Goal: Task Accomplishment & Management: Manage account settings

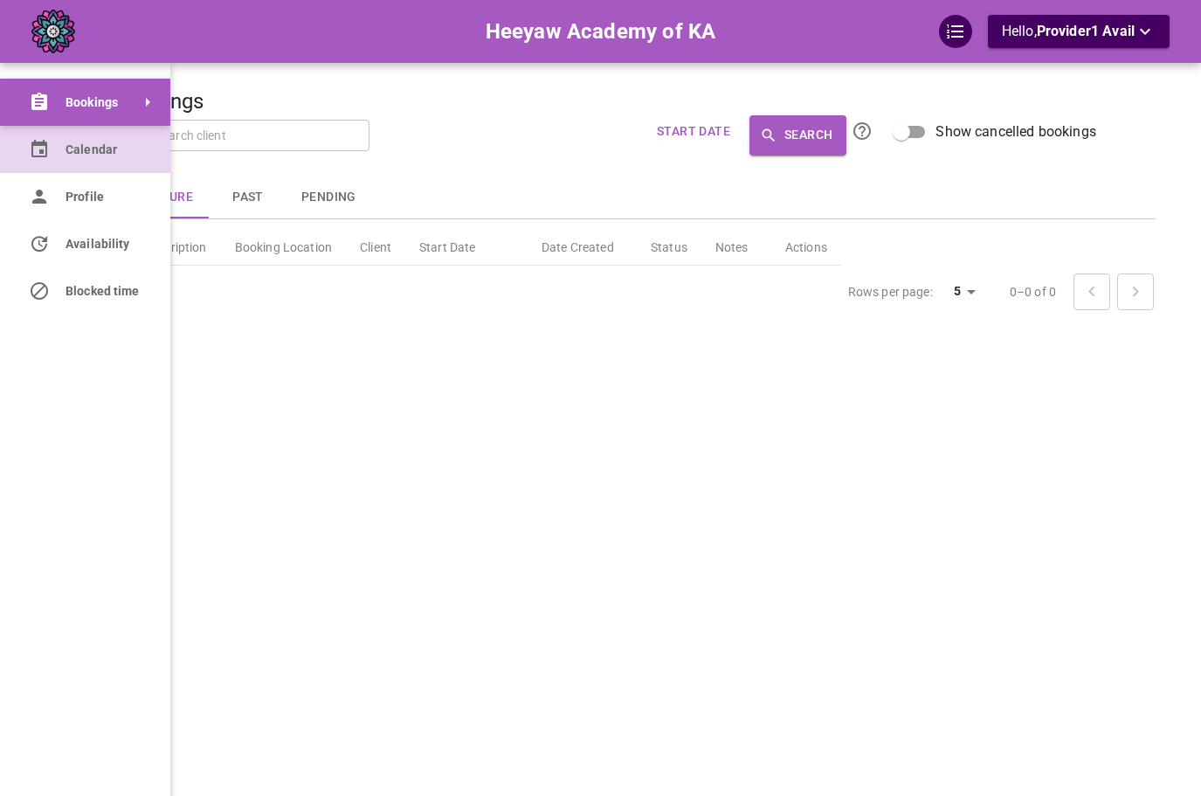
click at [66, 158] on span "Calendar" at bounding box center [104, 150] width 79 height 18
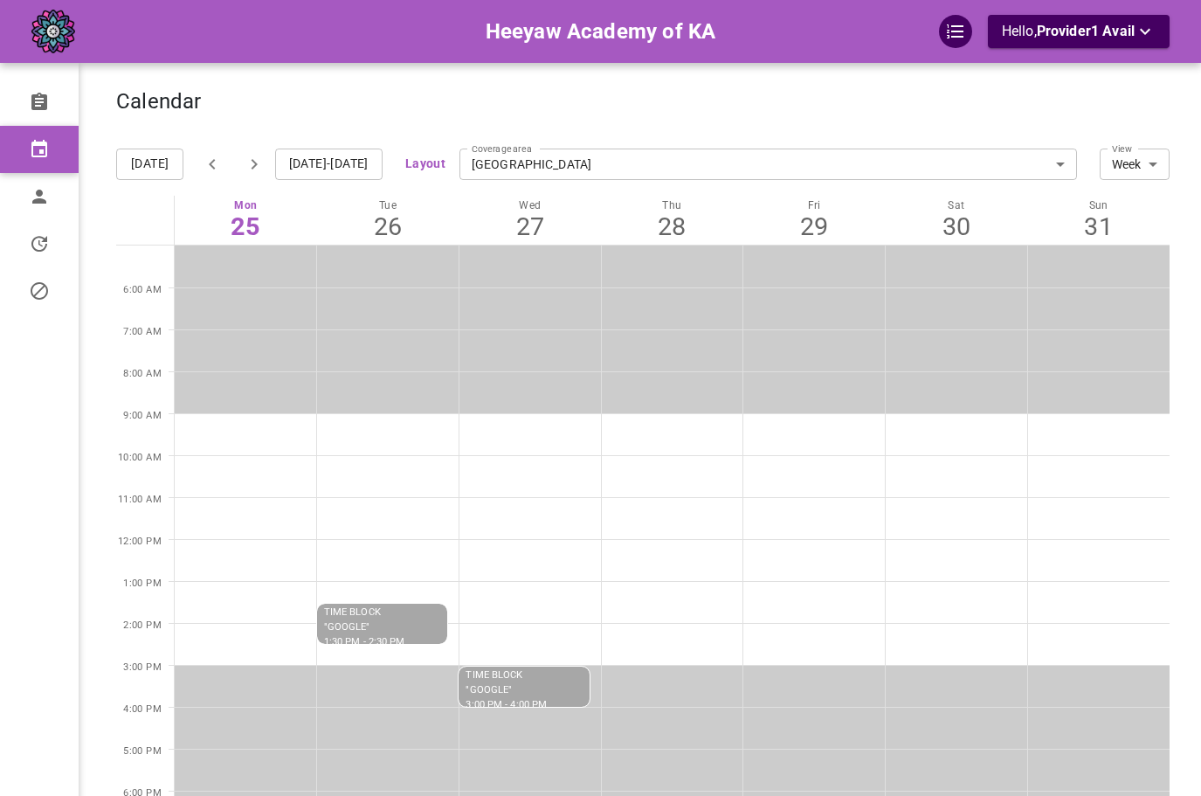
click at [764, 102] on div "Calendar" at bounding box center [642, 111] width 1053 height 44
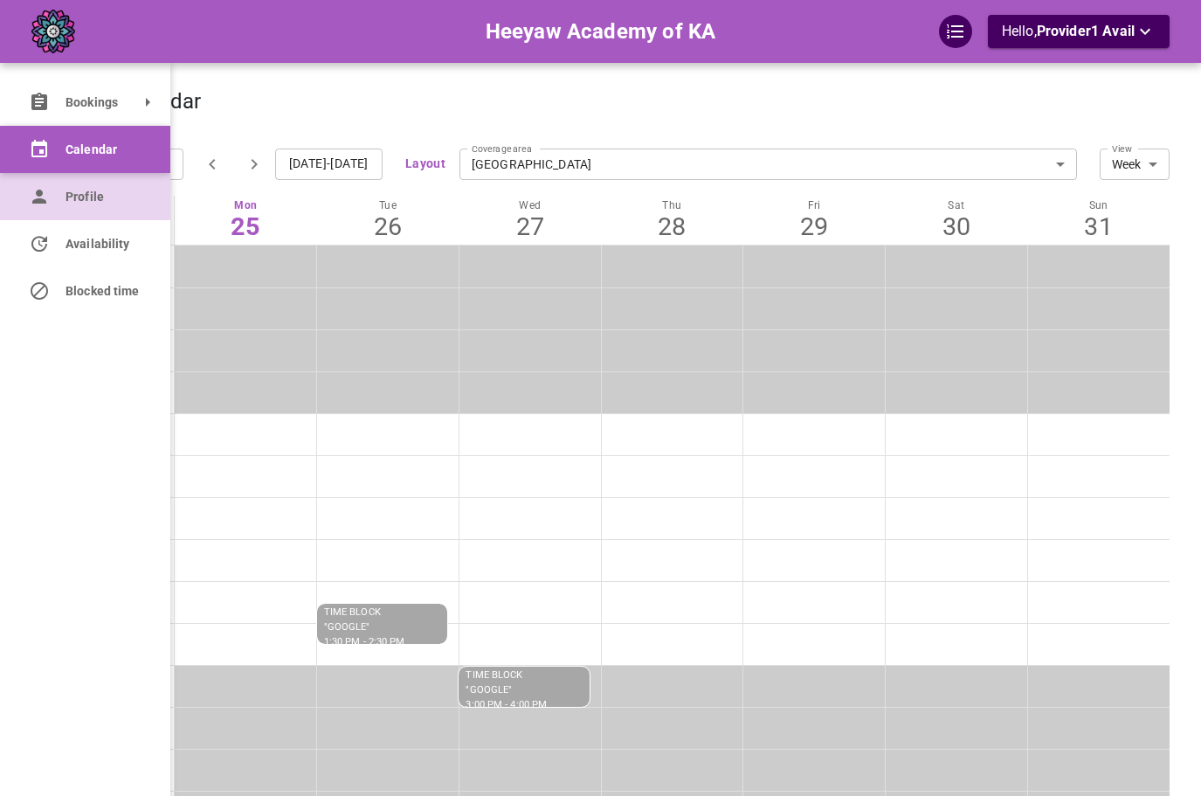
click at [32, 193] on icon at bounding box center [39, 196] width 21 height 21
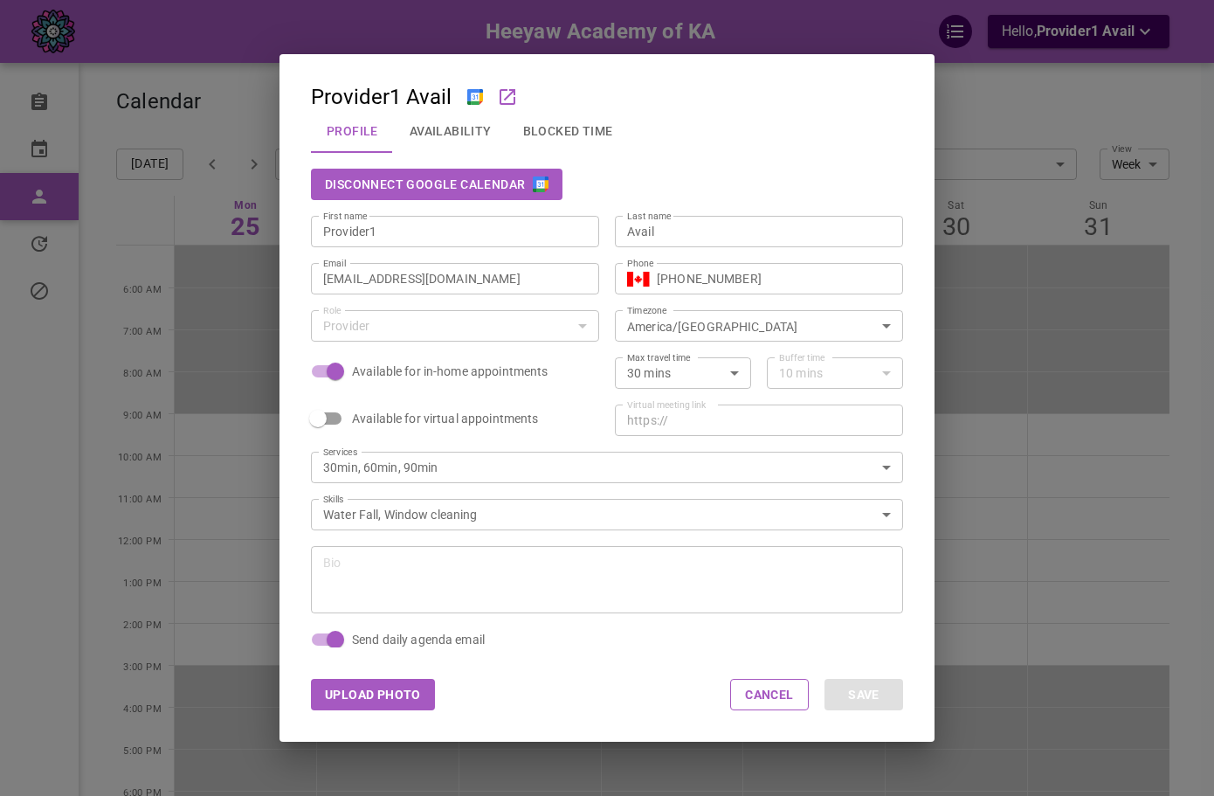
click at [878, 183] on div "Disconnect Google Calendar" at bounding box center [607, 184] width 592 height 31
click at [1099, 173] on div "Provider1 Avail Profile Availability Blocked Time Disconnect Google Calendar Fi…" at bounding box center [607, 398] width 1214 height 796
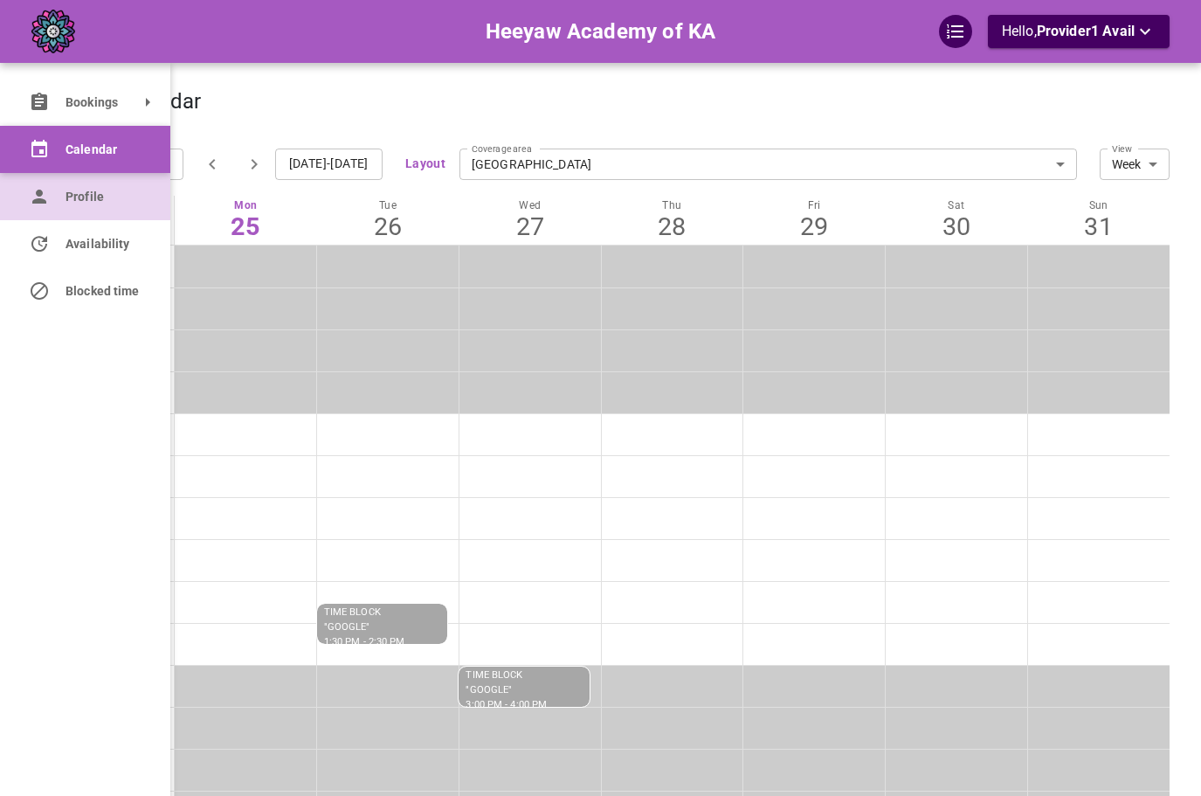
click at [10, 191] on link "Profile" at bounding box center [85, 196] width 170 height 47
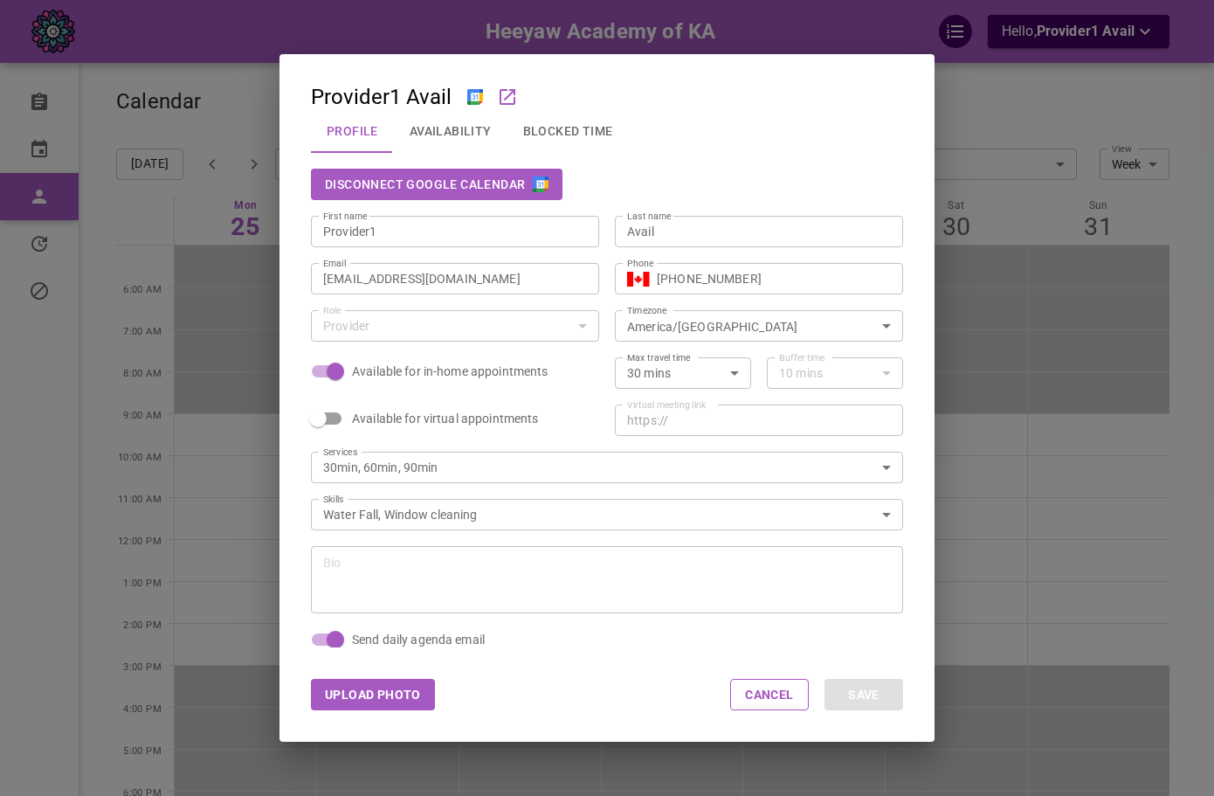
click at [530, 190] on button "Disconnect Google Calendar" at bounding box center [437, 184] width 252 height 31
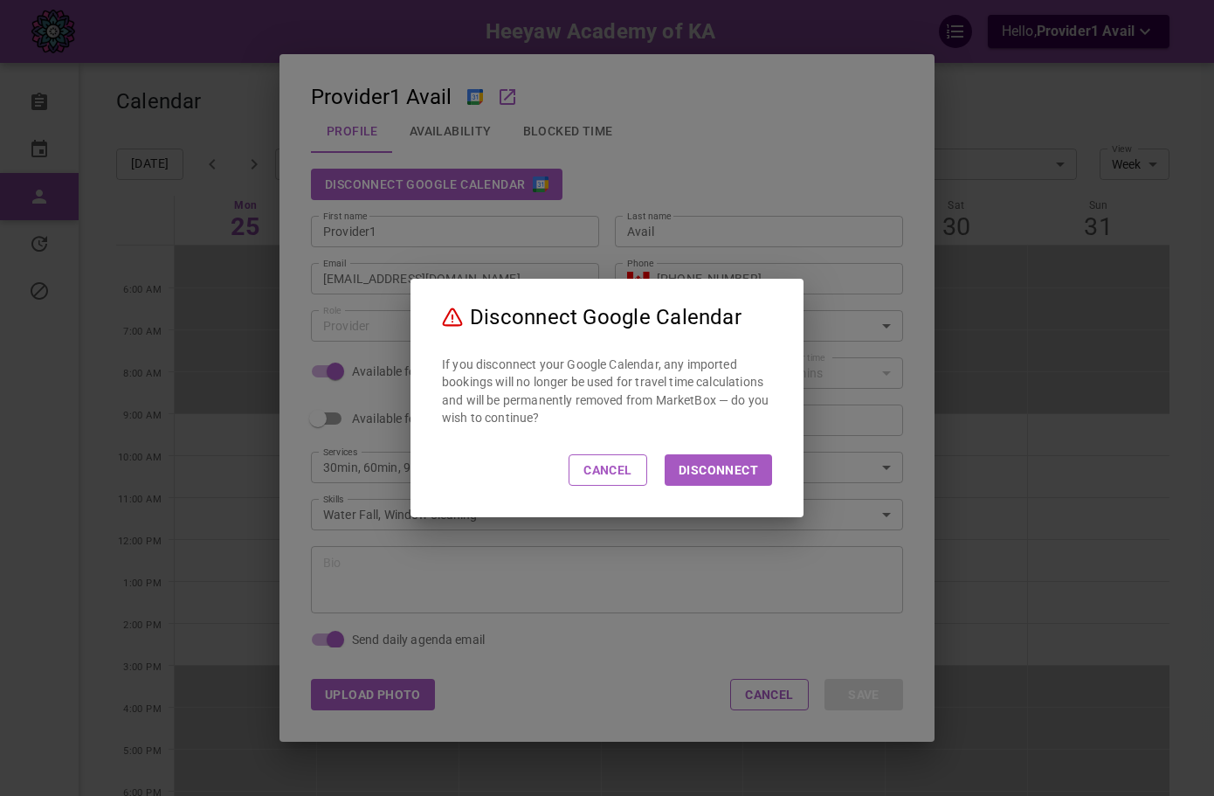
click at [725, 473] on button "Disconnect" at bounding box center [718, 469] width 107 height 31
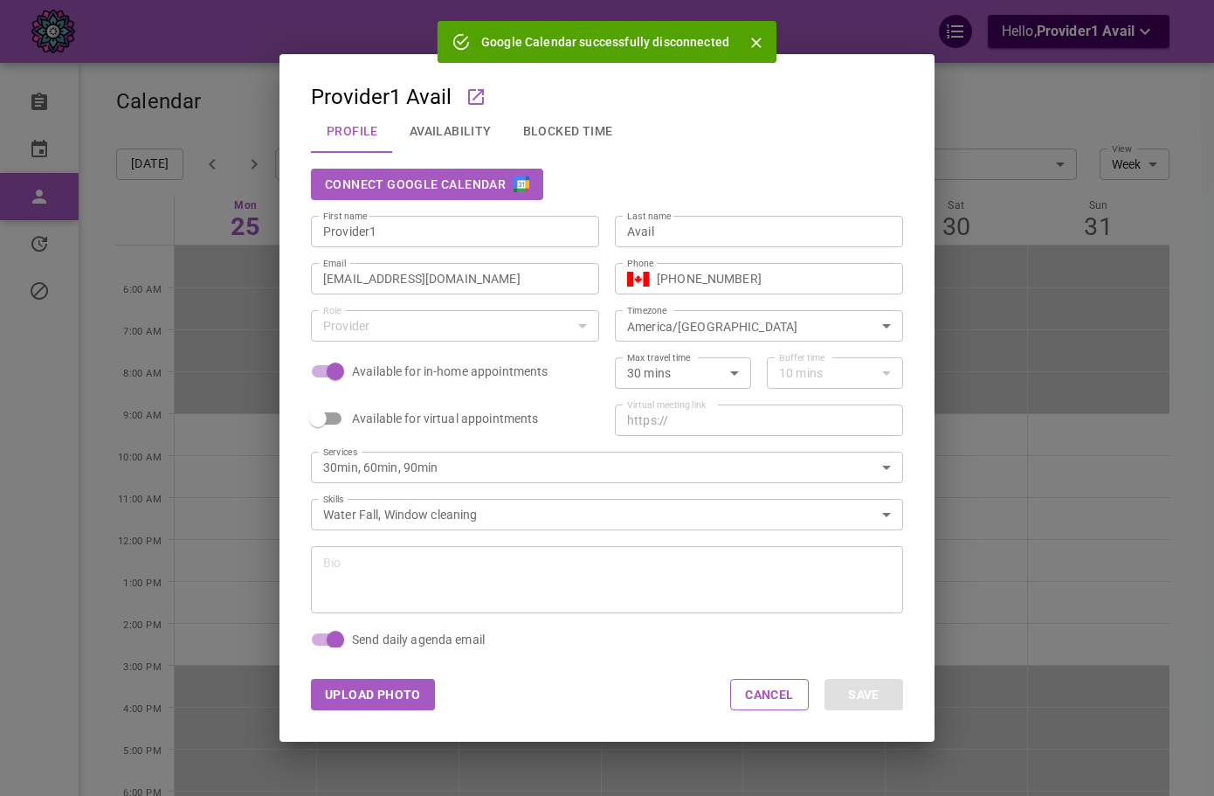
click at [735, 183] on div "Connect Google Calendar" at bounding box center [607, 184] width 592 height 31
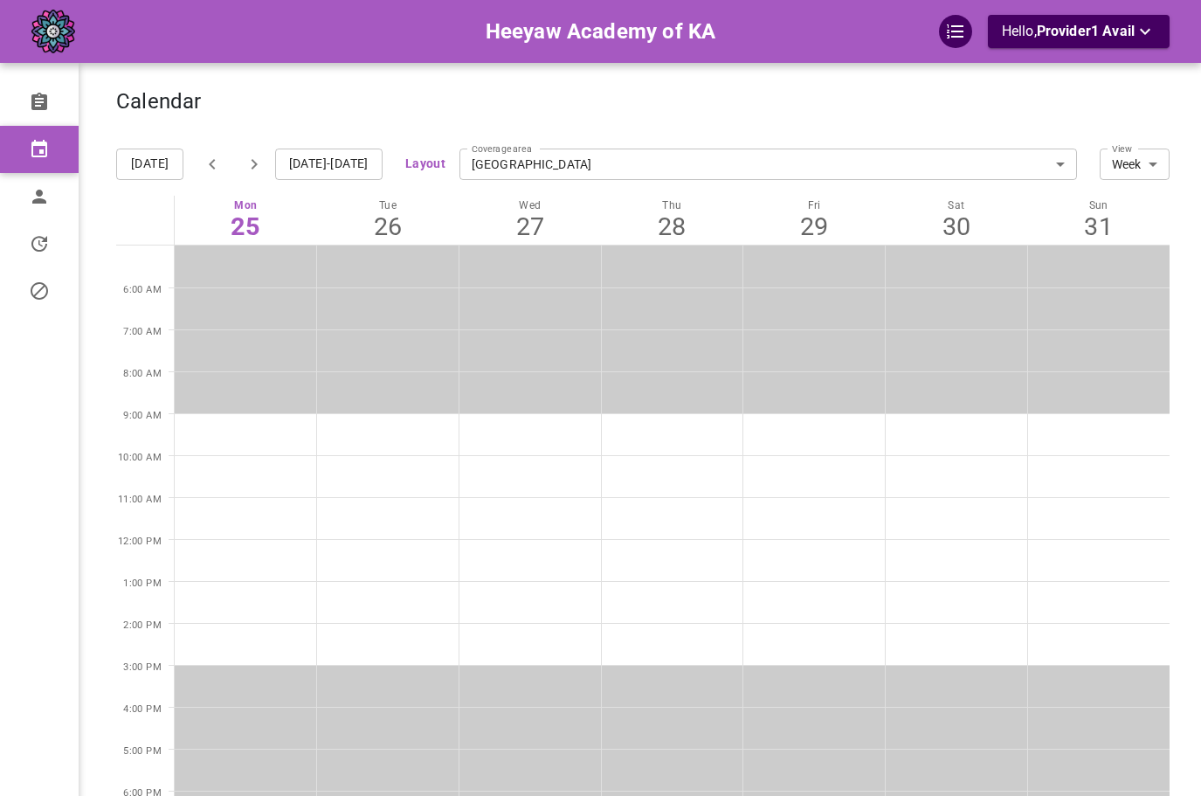
click at [57, 191] on link "Profile" at bounding box center [39, 196] width 79 height 47
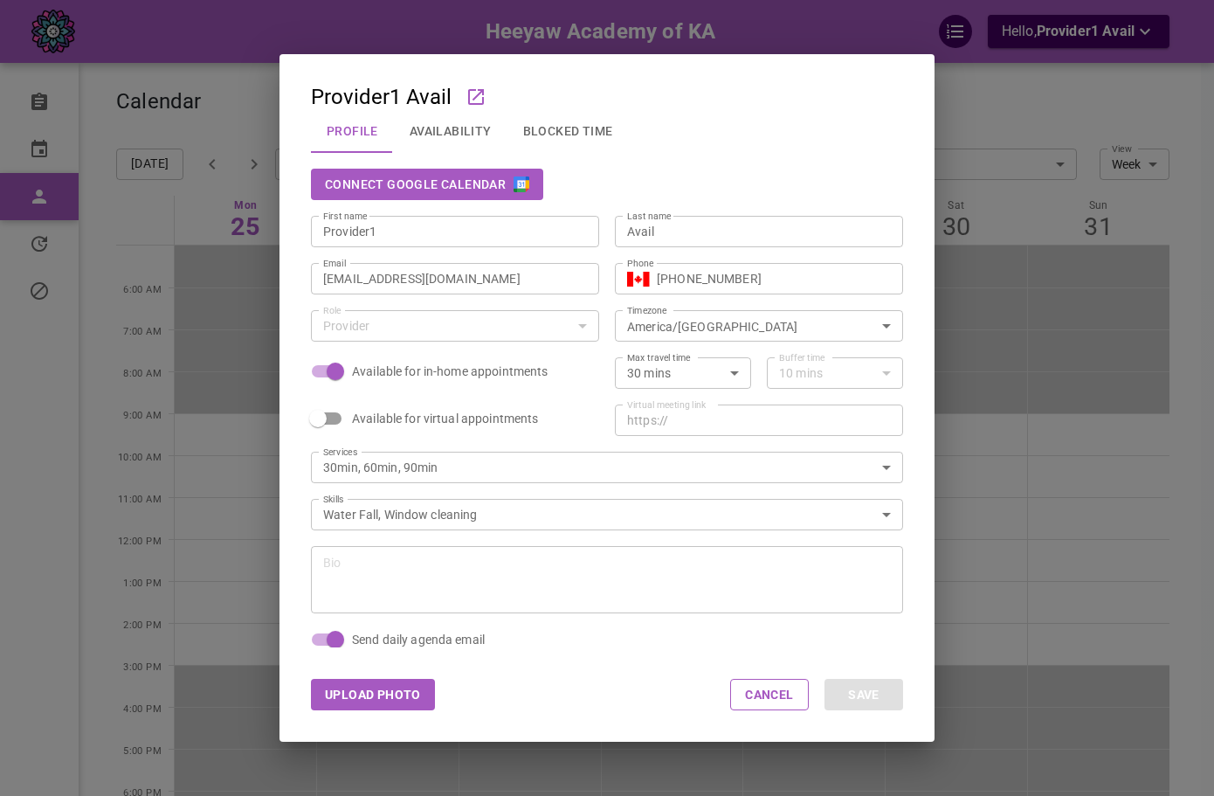
click at [621, 187] on div "Connect Google Calendar" at bounding box center [607, 184] width 592 height 31
click at [514, 198] on button "Connect Google Calendar" at bounding box center [427, 184] width 232 height 31
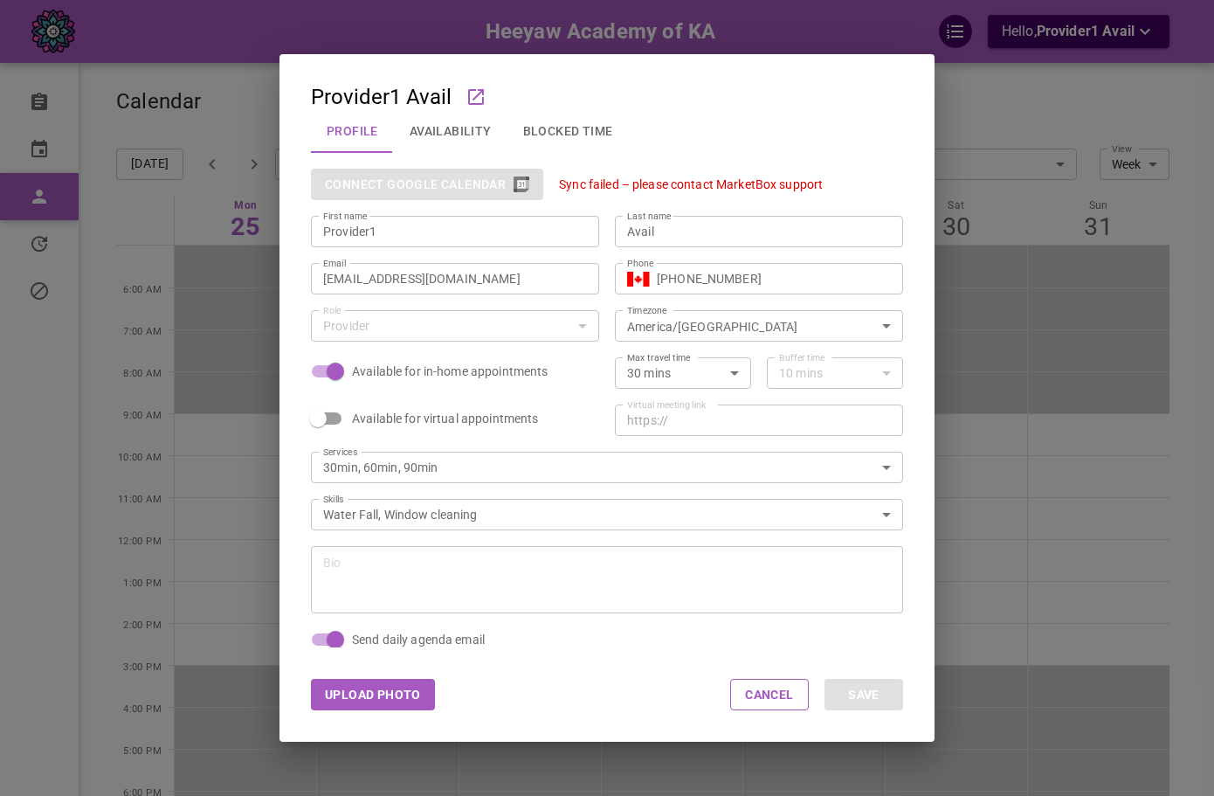
click at [413, 121] on button "Availability" at bounding box center [451, 130] width 114 height 45
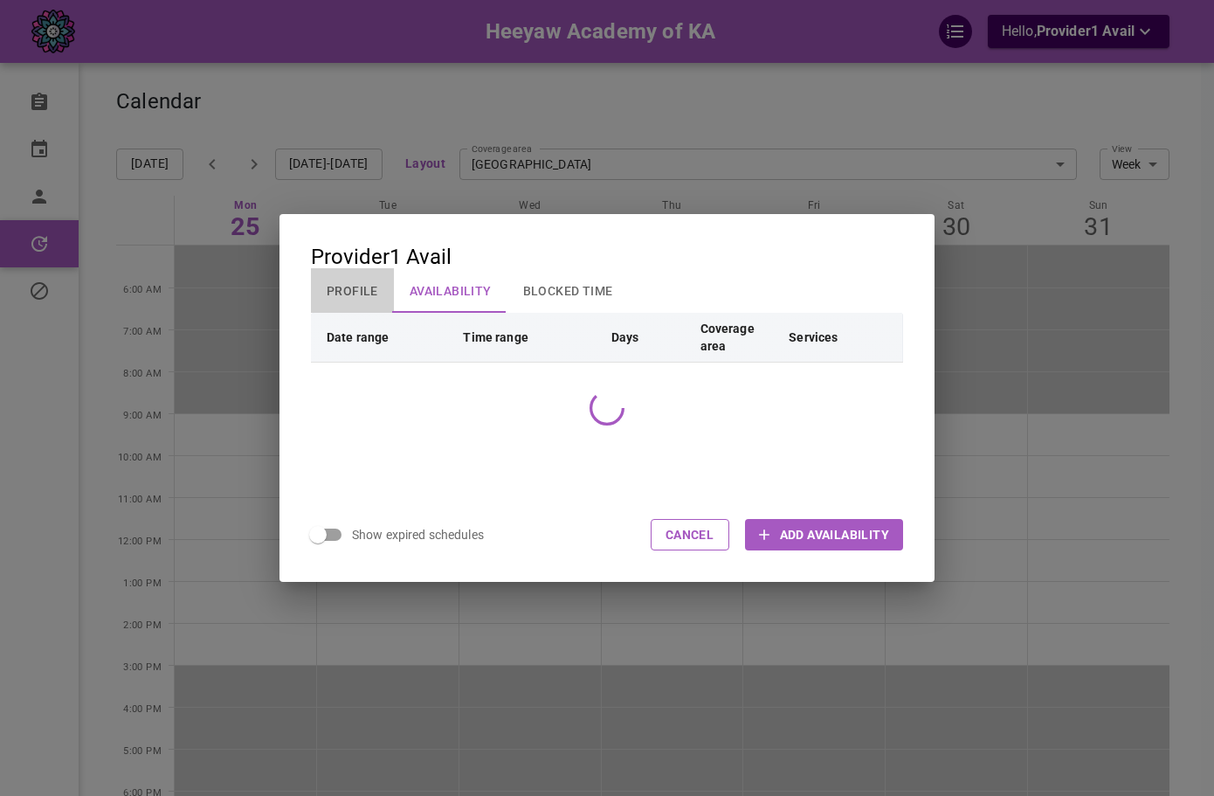
click at [347, 283] on button "Profile" at bounding box center [352, 290] width 83 height 45
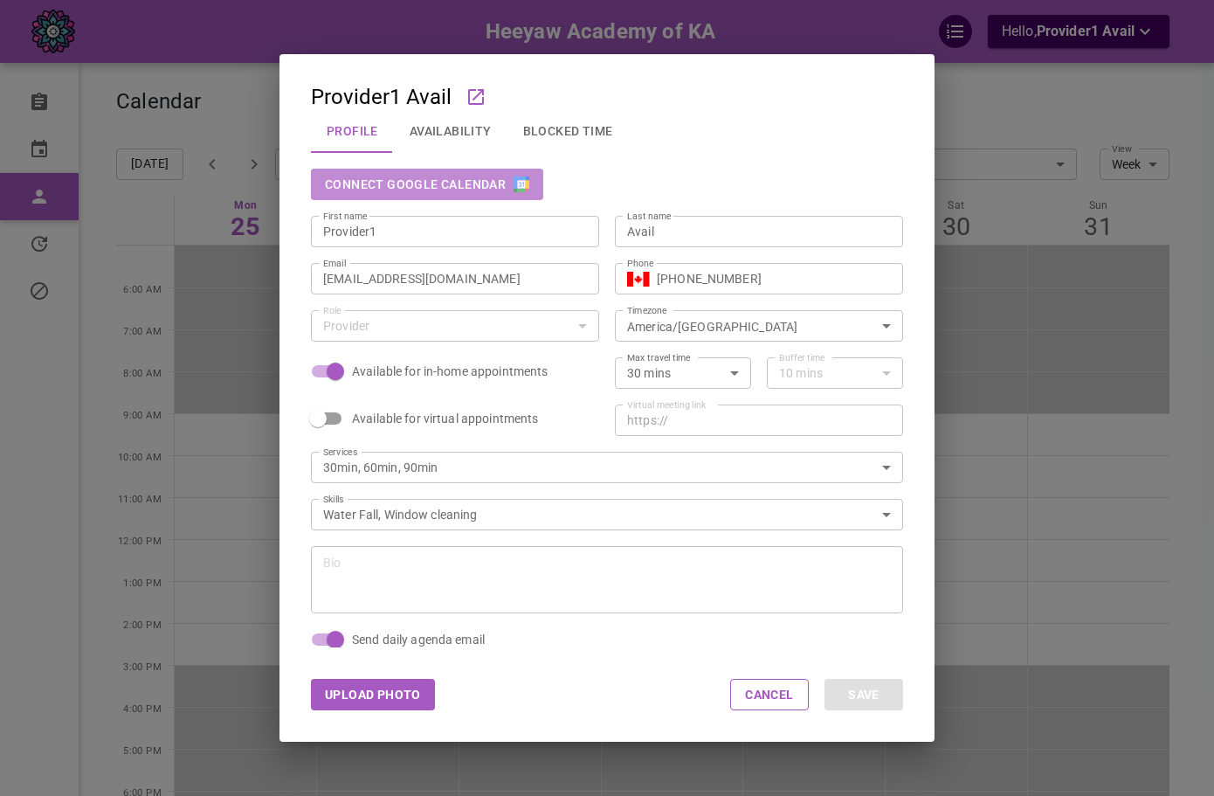
click at [514, 179] on img "button" at bounding box center [522, 184] width 16 height 16
click at [472, 172] on button "Connect Google Calendar" at bounding box center [427, 184] width 232 height 31
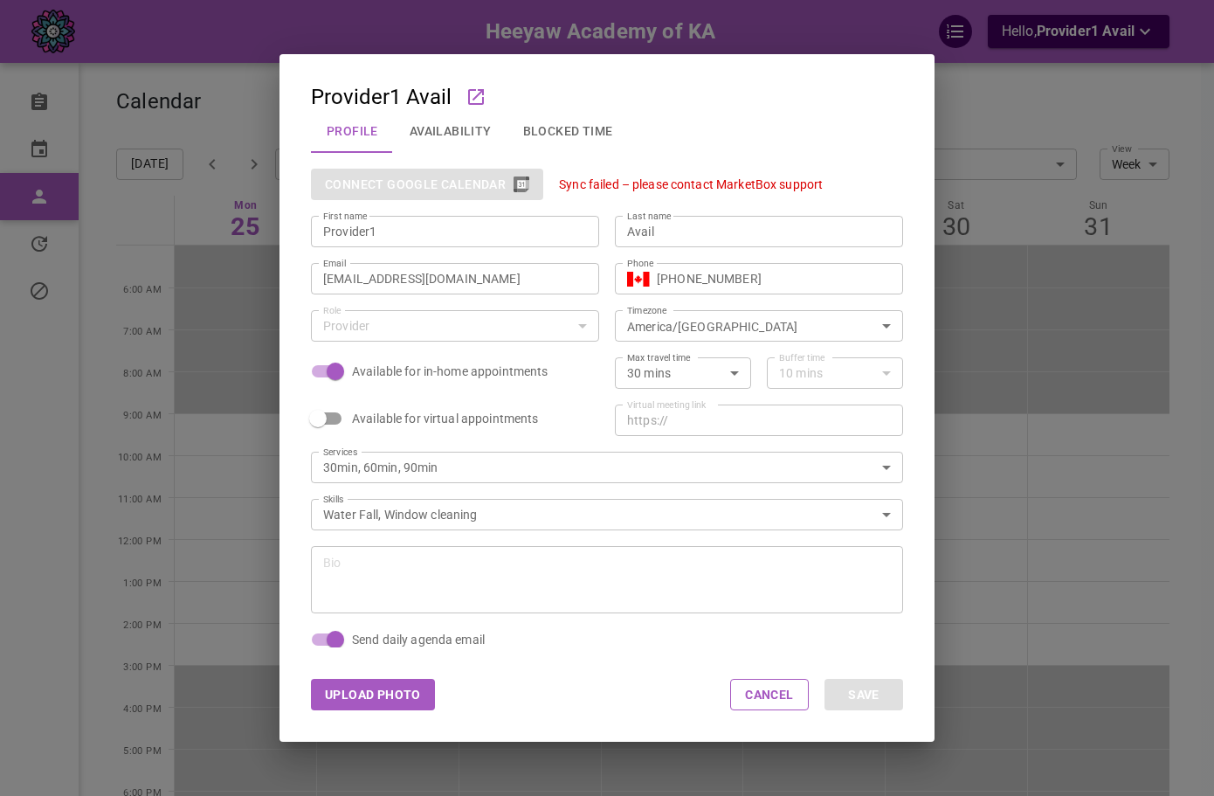
click at [394, 136] on button "Availability" at bounding box center [451, 130] width 114 height 45
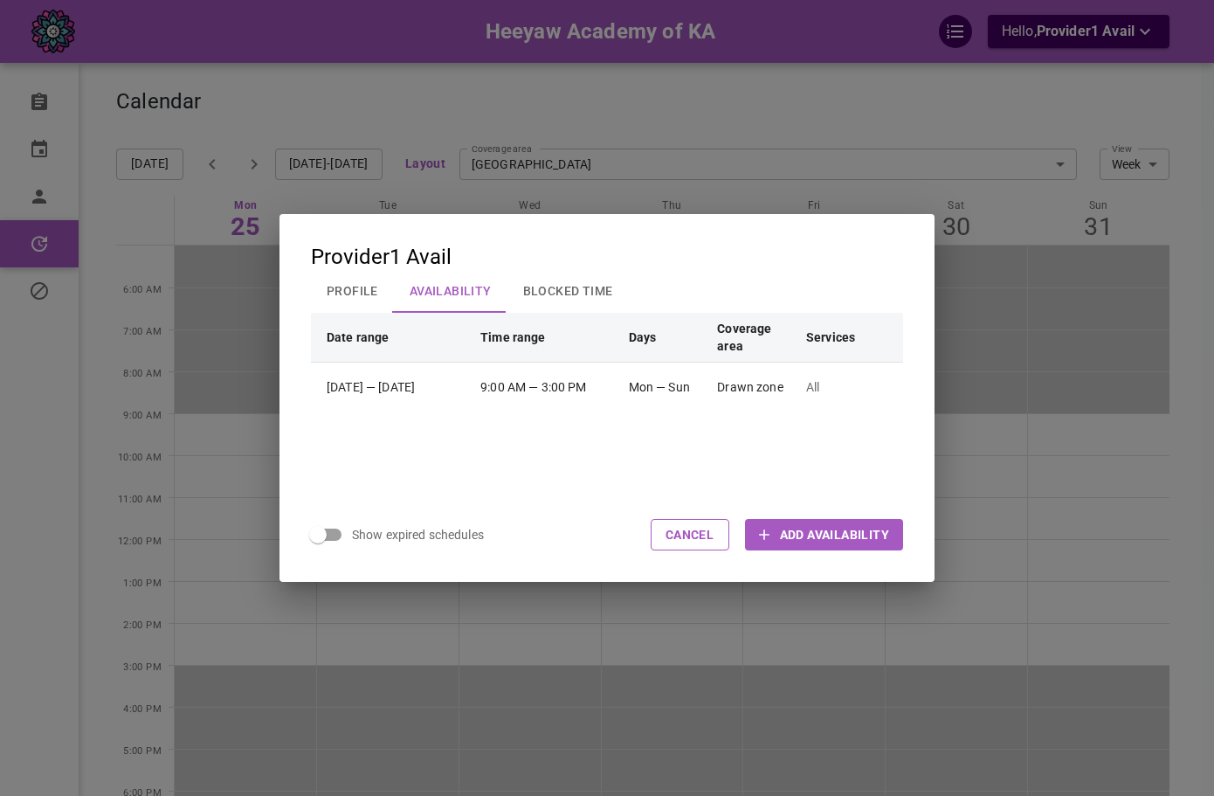
click at [366, 282] on button "Profile" at bounding box center [352, 290] width 83 height 45
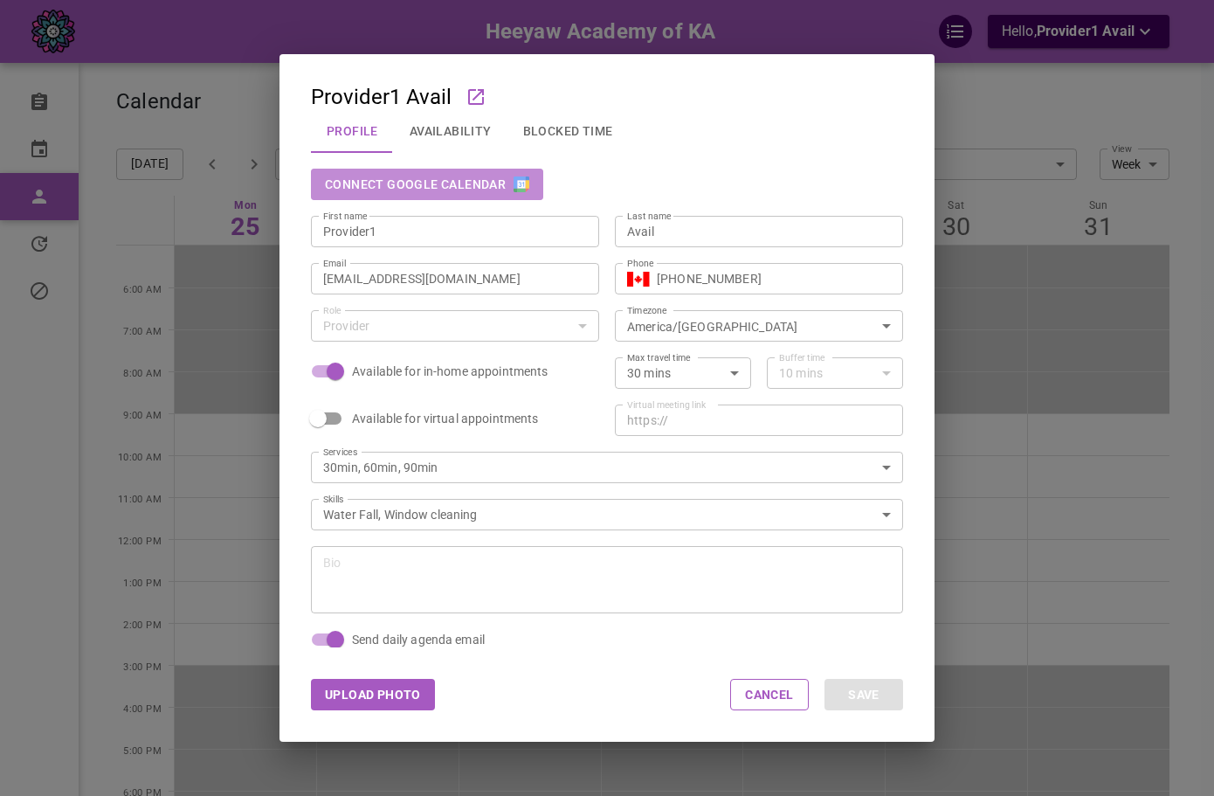
click at [479, 195] on button "Connect Google Calendar" at bounding box center [427, 184] width 232 height 31
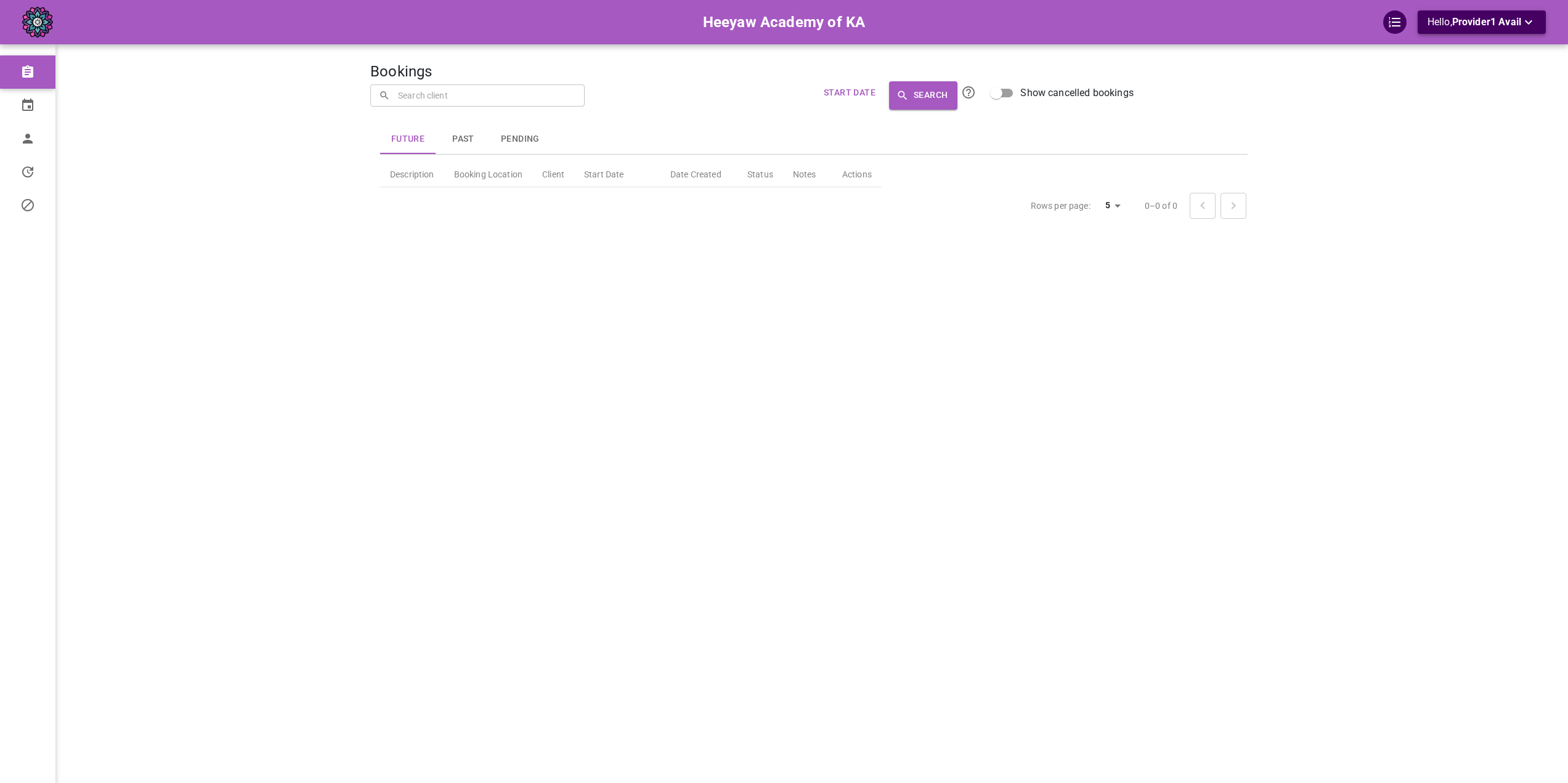
click at [1457, 22] on span "Provider1 Avail" at bounding box center [1486, 22] width 69 height 12
click at [1442, 70] on li "Logout" at bounding box center [1476, 71] width 123 height 22
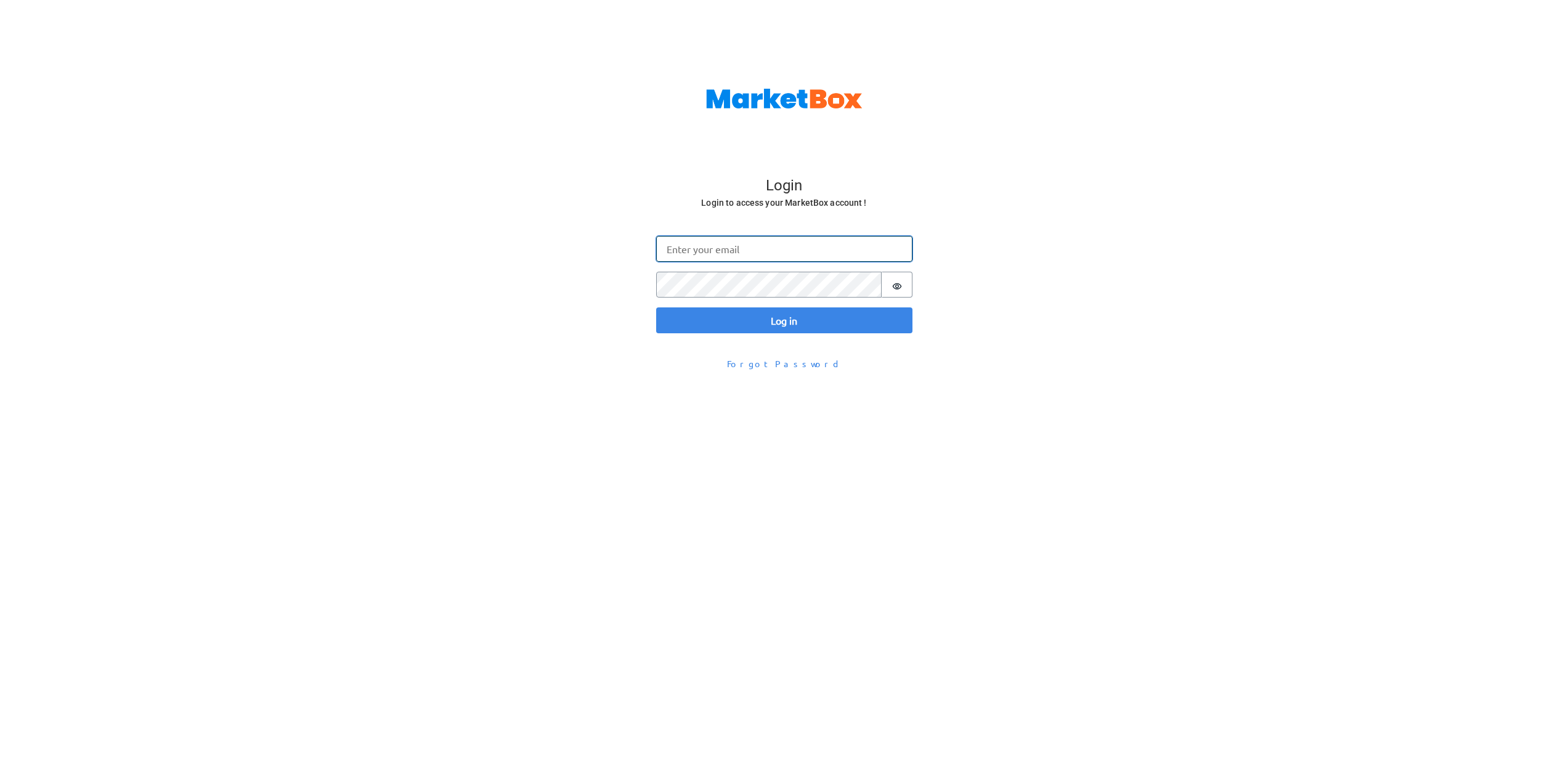
type input "[EMAIL_ADDRESS][DOMAIN_NAME]"
click at [726, 319] on button "Log in" at bounding box center [784, 320] width 256 height 26
